Goal: Task Accomplishment & Management: Use online tool/utility

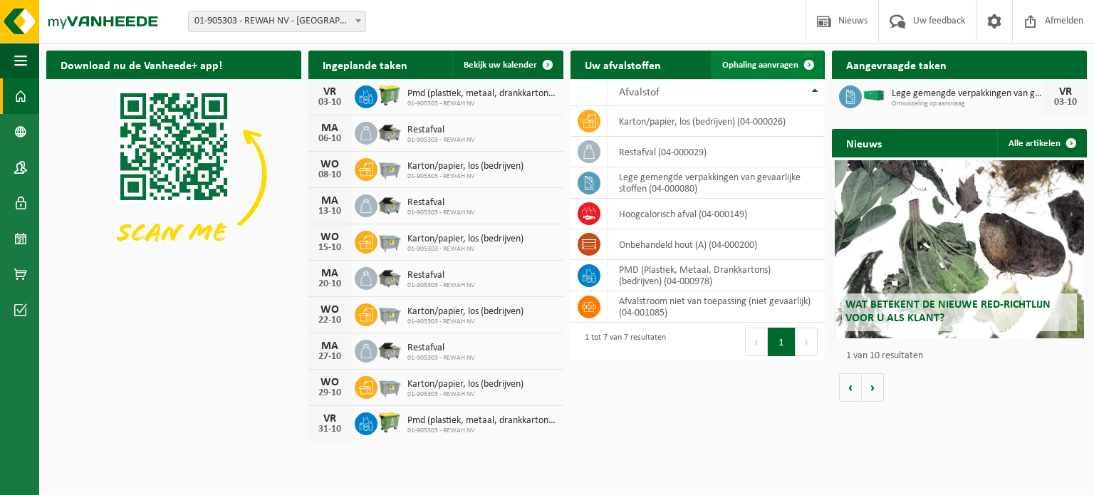
click at [758, 66] on span "Ophaling aanvragen" at bounding box center [760, 65] width 76 height 9
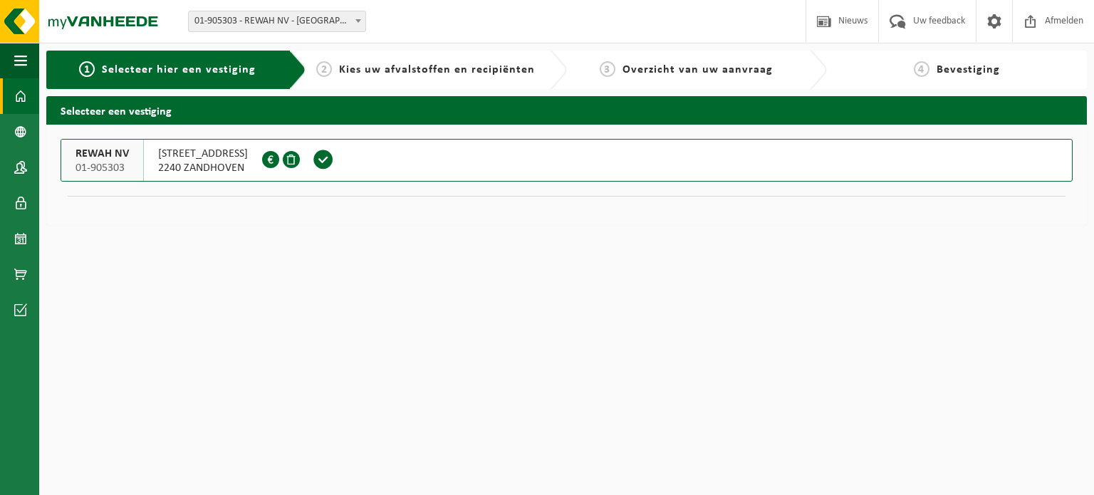
click at [17, 95] on span at bounding box center [20, 96] width 13 height 36
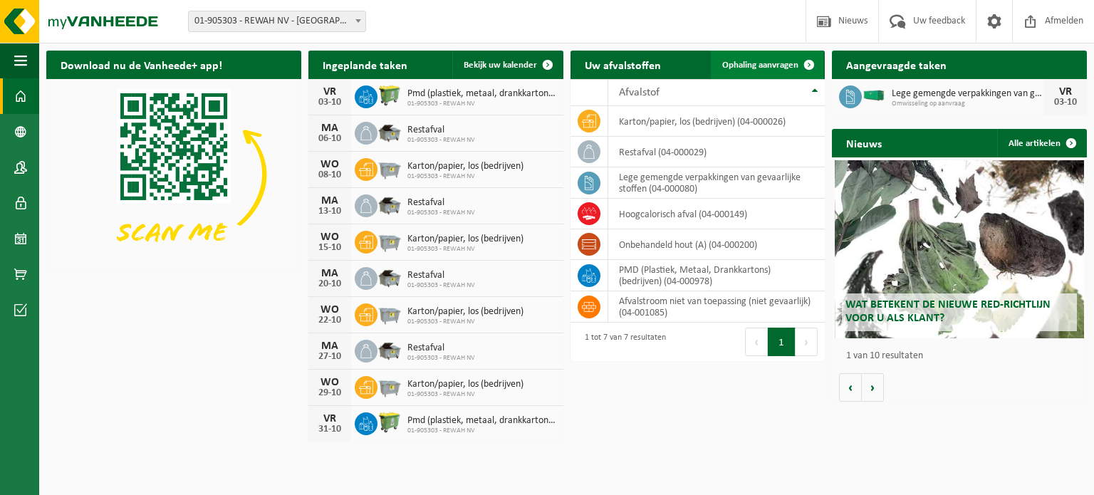
click at [751, 66] on span "Ophaling aanvragen" at bounding box center [760, 65] width 76 height 9
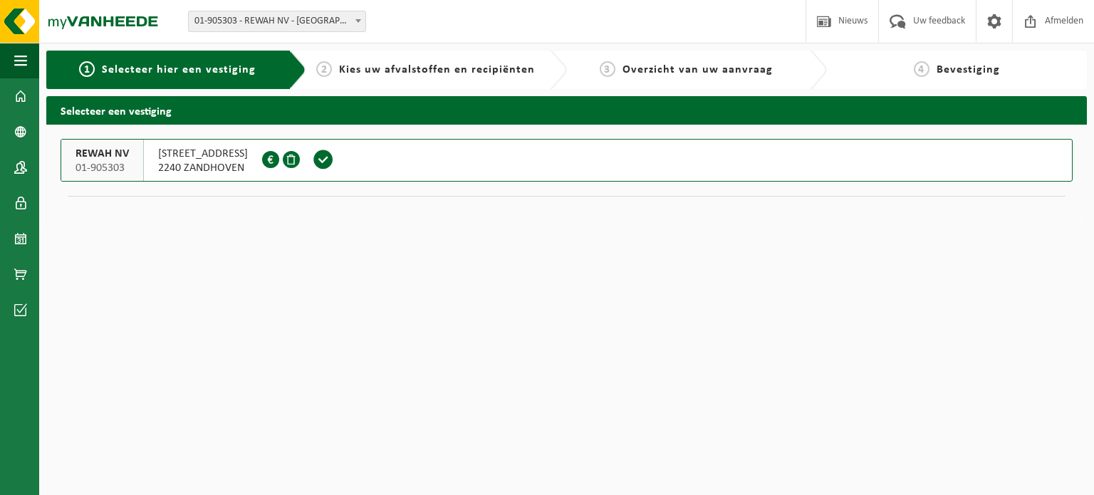
click at [449, 75] on span "Kies uw afvalstoffen en recipiënten" at bounding box center [437, 69] width 196 height 11
click at [204, 168] on span "2240 ZANDHOVEN" at bounding box center [203, 168] width 90 height 14
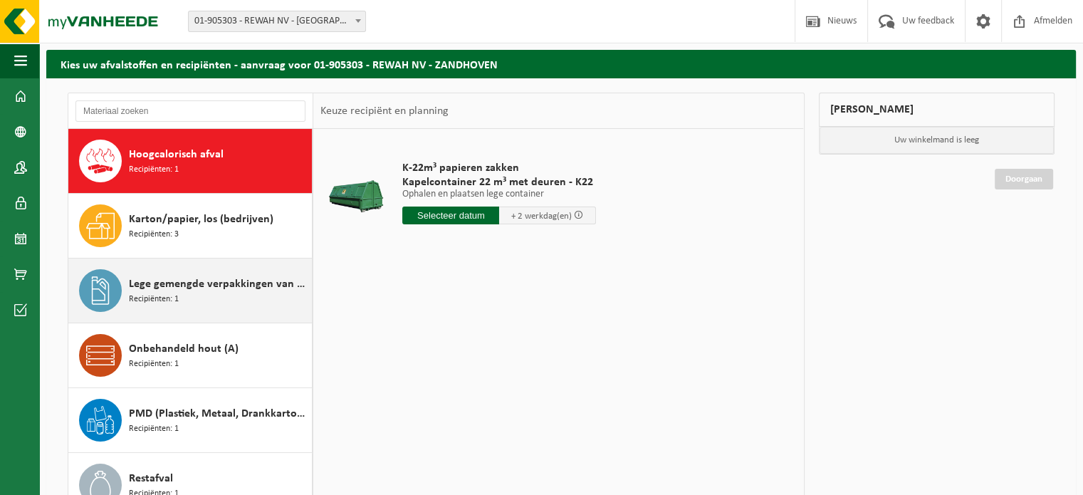
scroll to position [71, 0]
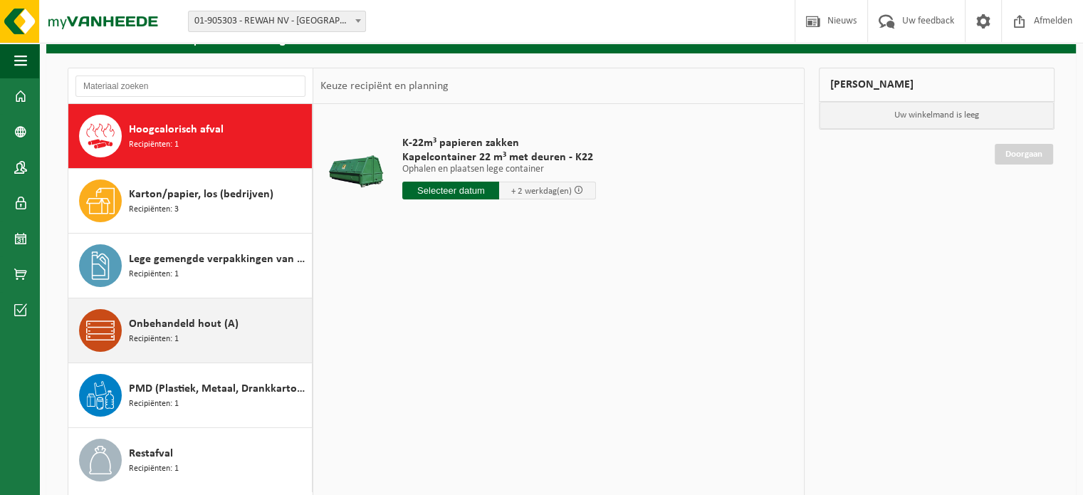
click at [224, 328] on span "Onbehandeld hout (A)" at bounding box center [184, 323] width 110 height 17
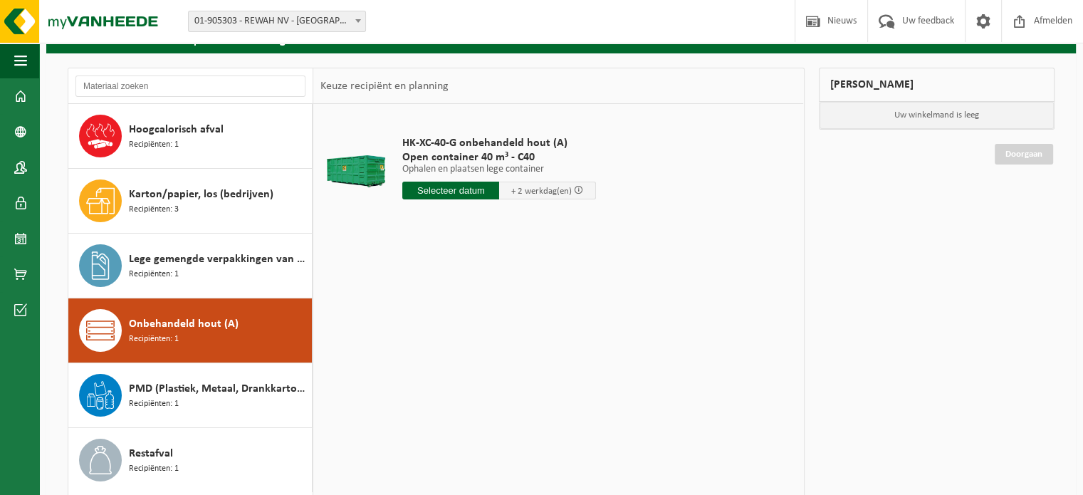
click at [444, 192] on input "text" at bounding box center [450, 191] width 97 height 18
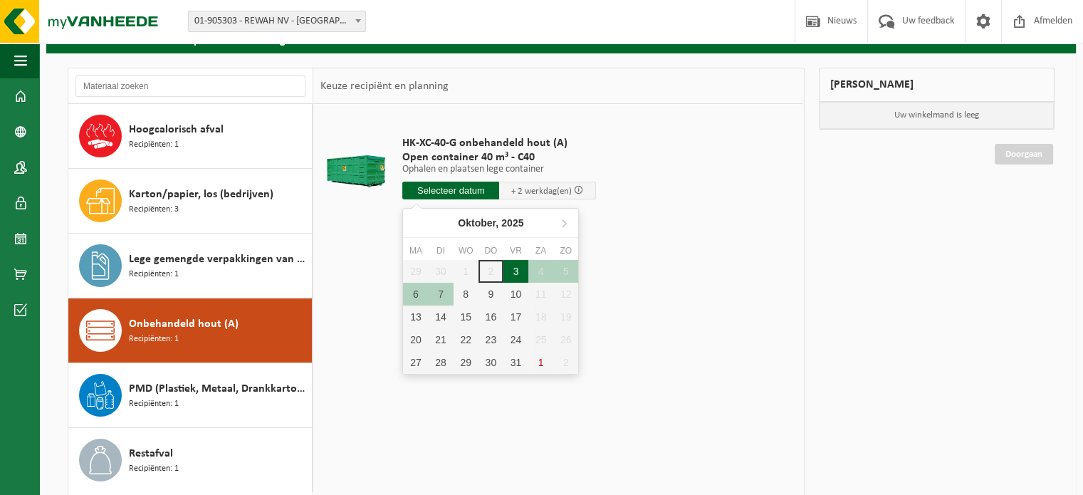
click at [518, 268] on div "3" at bounding box center [515, 271] width 25 height 23
type input "Van 2025-10-03"
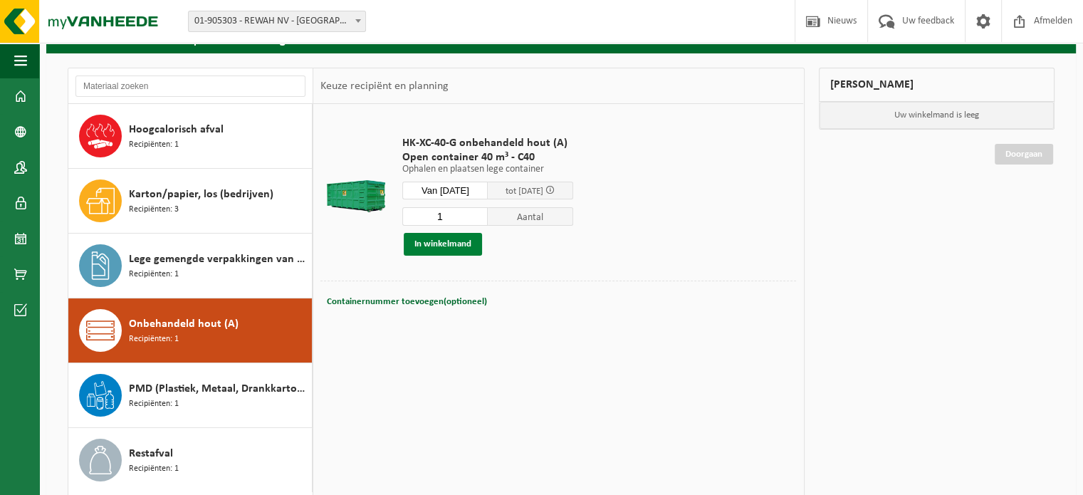
click at [434, 245] on button "In winkelmand" at bounding box center [443, 244] width 78 height 23
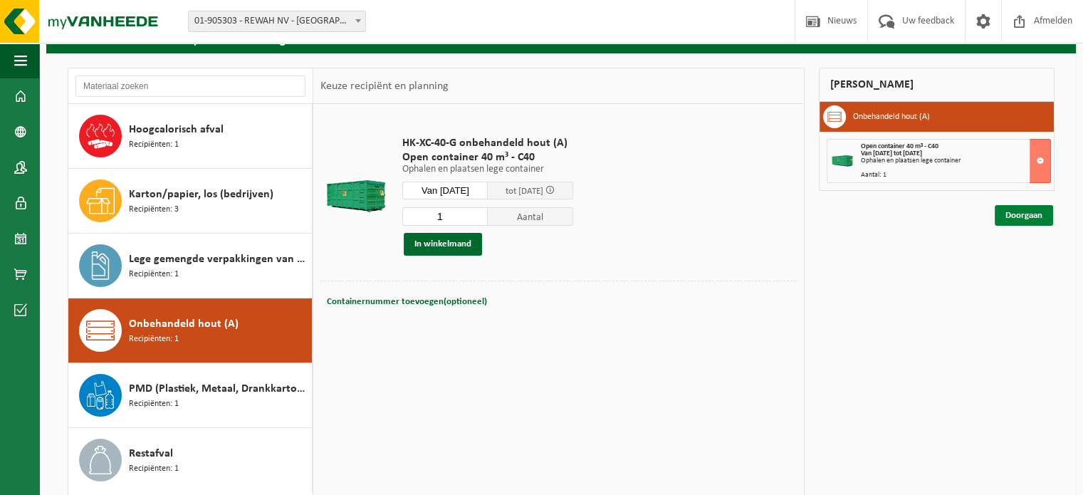
click at [1017, 216] on link "Doorgaan" at bounding box center [1024, 215] width 58 height 21
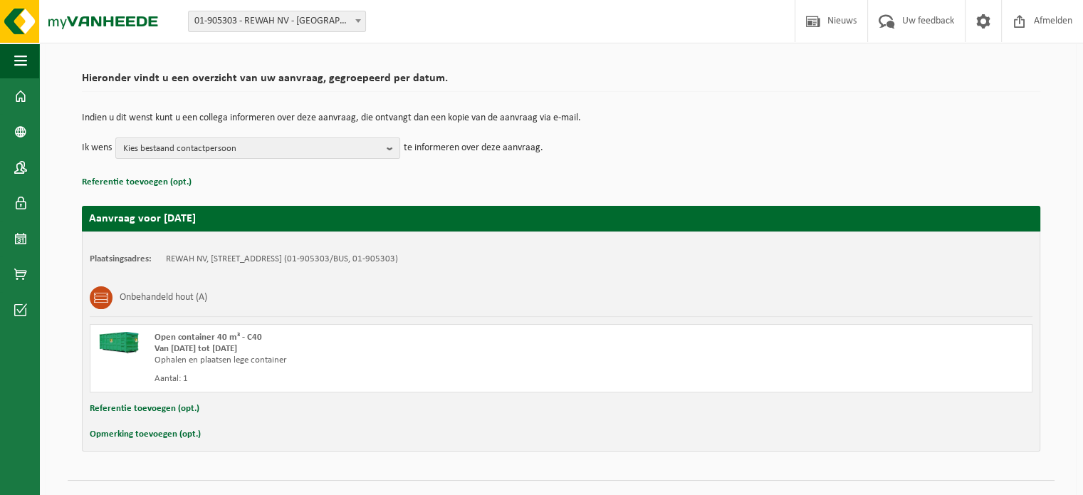
scroll to position [115, 0]
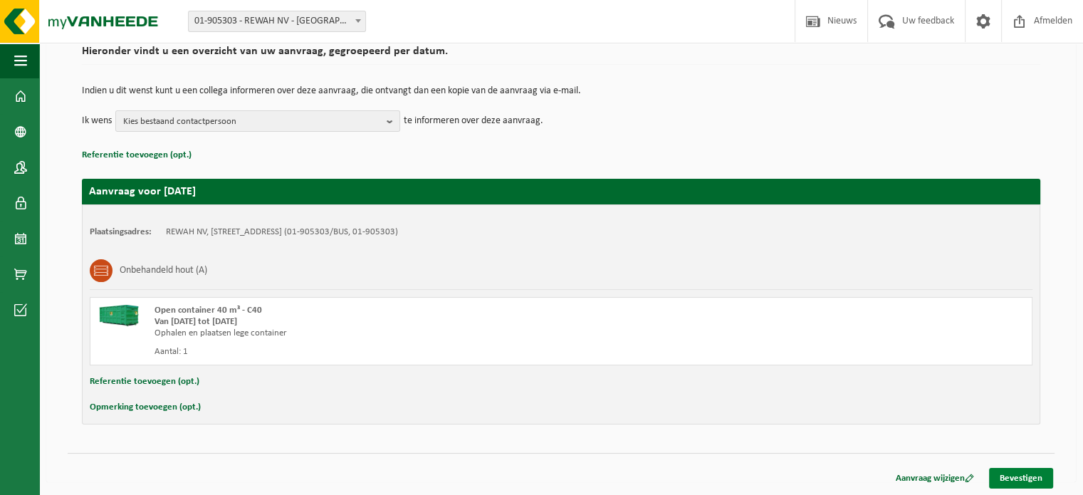
click at [1024, 472] on link "Bevestigen" at bounding box center [1021, 478] width 64 height 21
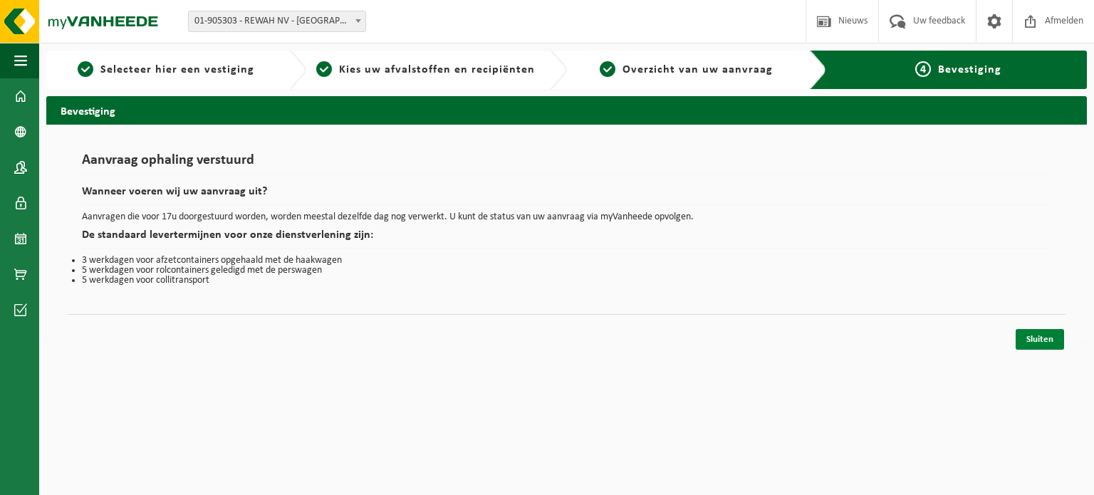
click at [1041, 342] on link "Sluiten" at bounding box center [1039, 339] width 48 height 21
